Goal: Check status

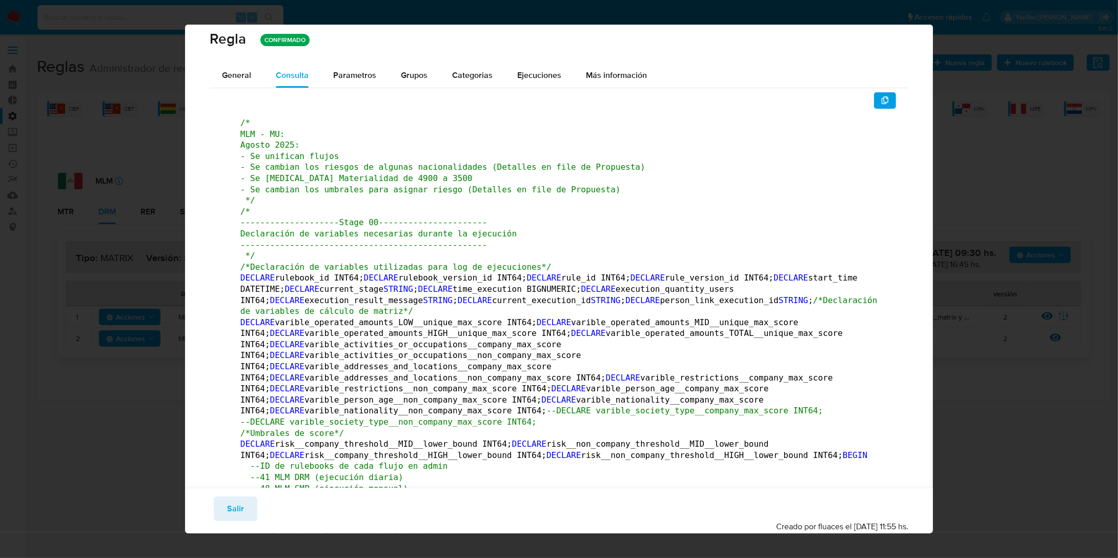
scroll to position [23, 0]
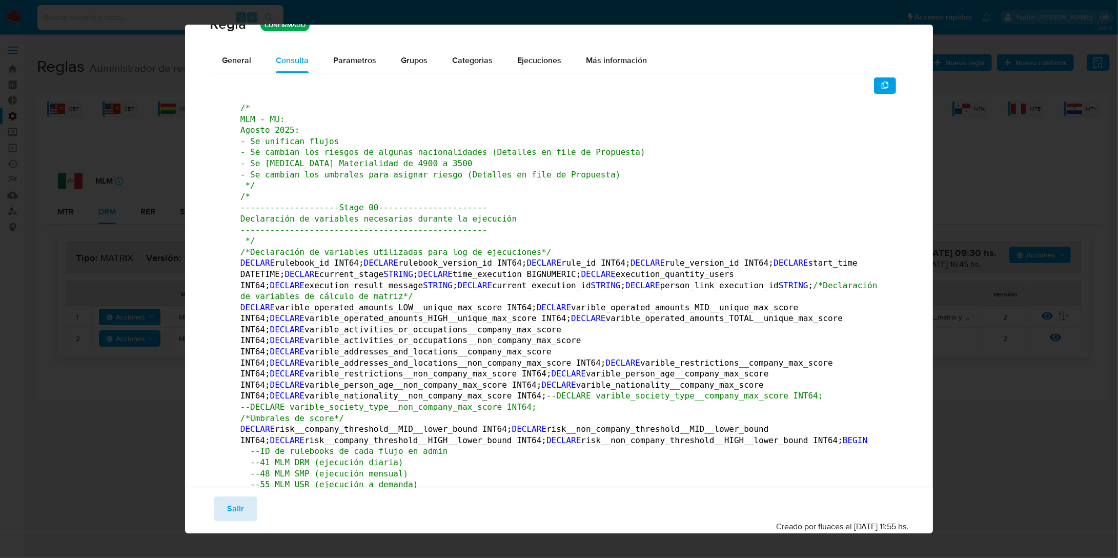
click at [224, 502] on button "Salir" at bounding box center [236, 508] width 44 height 25
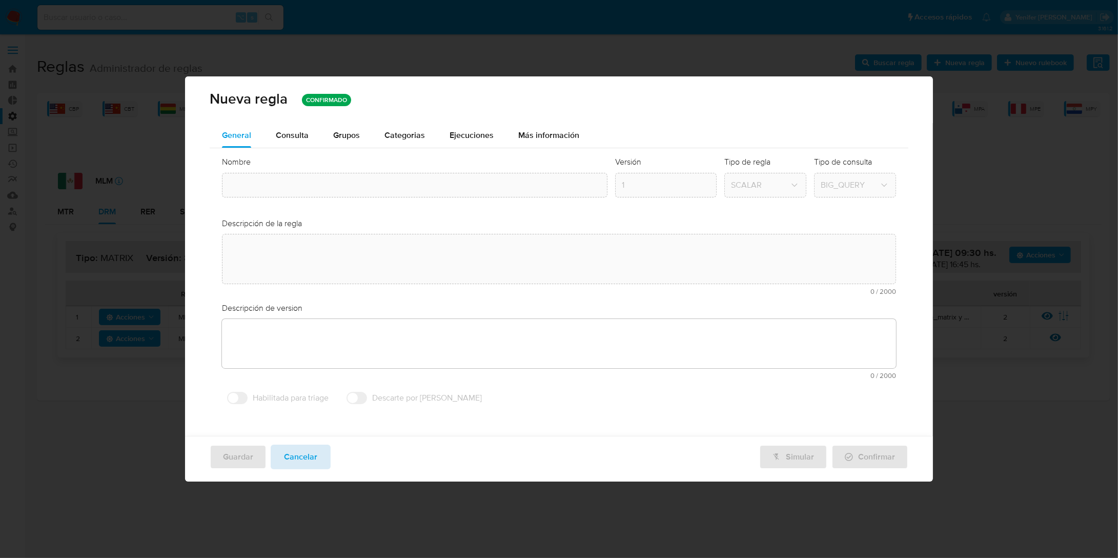
type input "Mlm_matrix"
type textarea "Regla que contiene la lógica de calculo de riesgo. versión única de código a ut…"
type textarea "Ppld-6102 - modificación de queries para exceptuar payments de movimientos de p…"
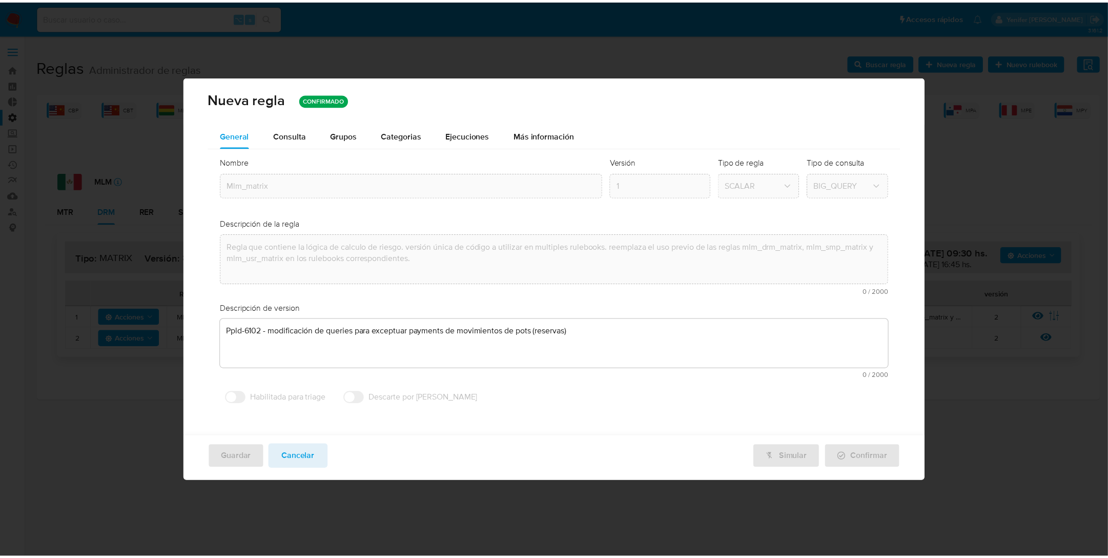
scroll to position [0, 0]
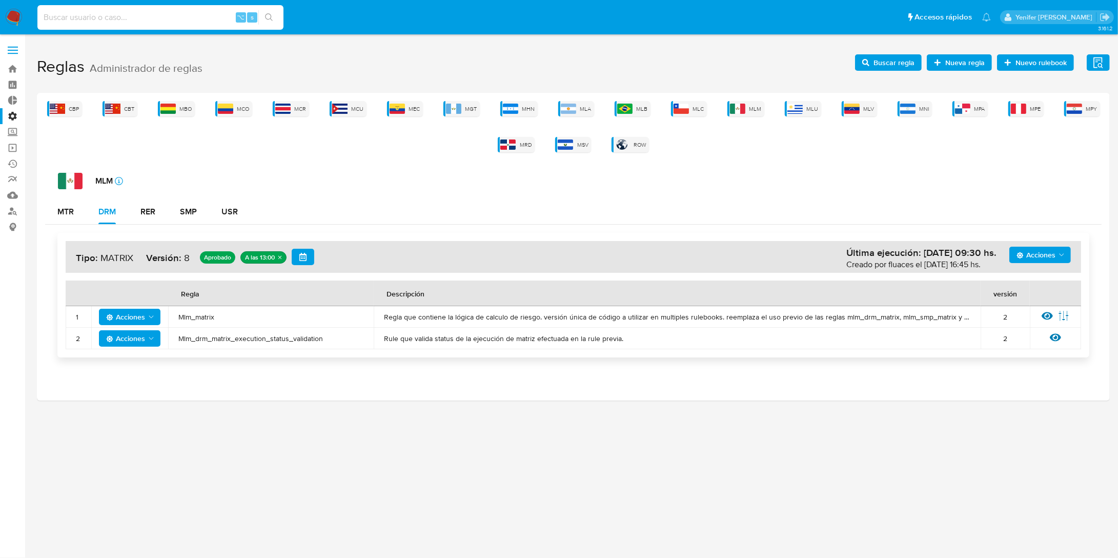
click at [151, 12] on input at bounding box center [160, 17] width 246 height 13
paste input "268384302"
type input "268384302"
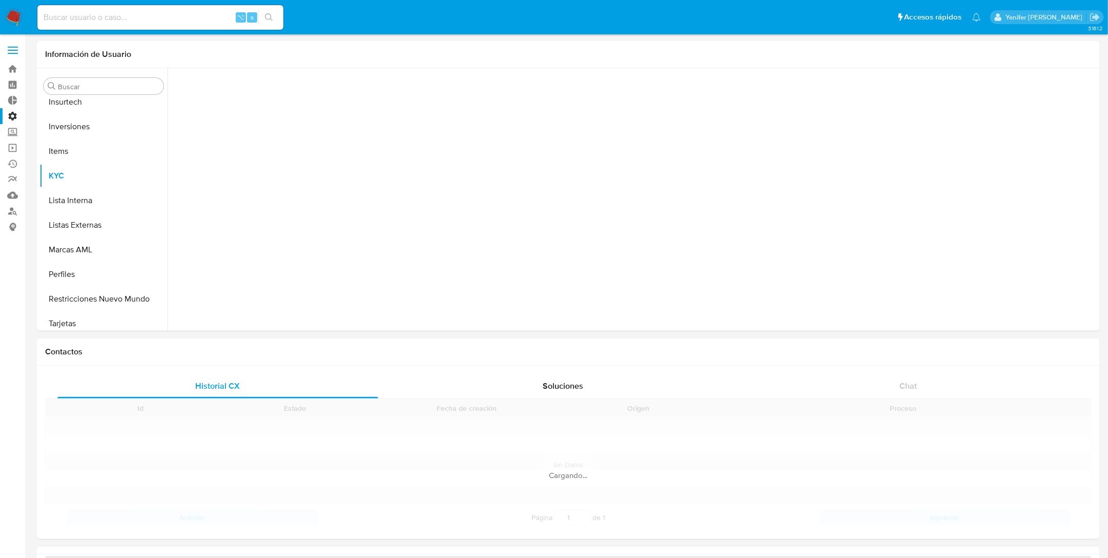
scroll to position [531, 0]
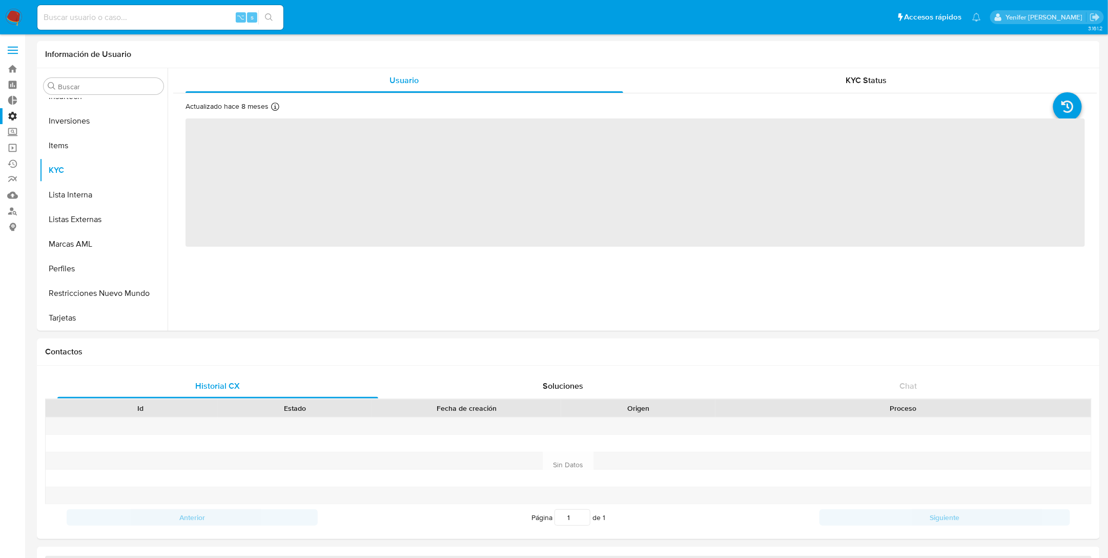
select select "10"
